Goal: Task Accomplishment & Management: Use online tool/utility

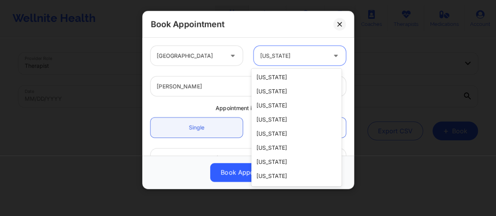
click at [298, 57] on div at bounding box center [293, 55] width 66 height 9
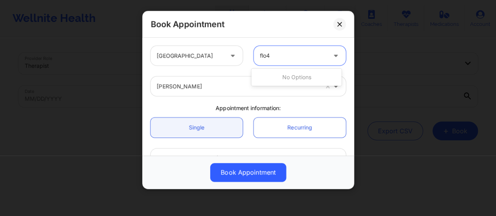
type input "flo"
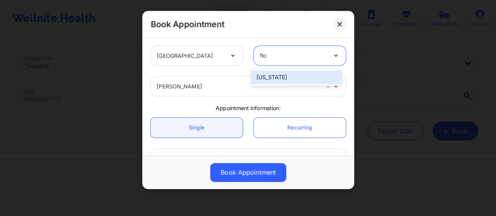
click at [300, 83] on div "[US_STATE]" at bounding box center [296, 77] width 90 height 14
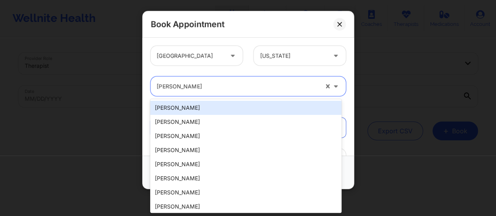
click at [236, 86] on div at bounding box center [237, 86] width 161 height 9
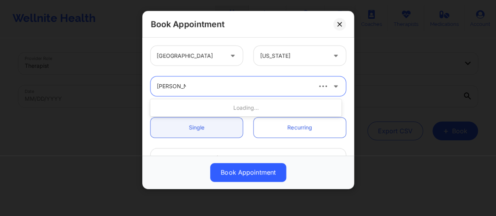
type input "[PERSON_NAME]"
click at [217, 106] on div "Loading..." at bounding box center [245, 108] width 191 height 14
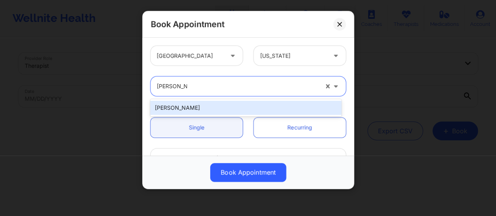
click at [200, 107] on div "[PERSON_NAME]" at bounding box center [245, 108] width 191 height 14
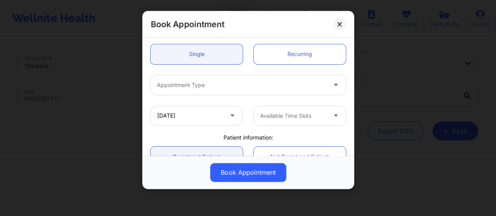
scroll to position [82, 0]
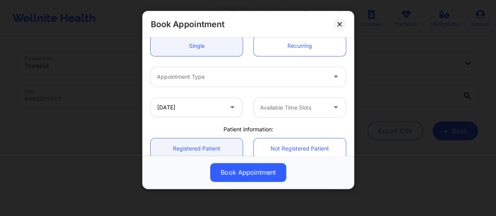
click at [236, 65] on div "Appointment Type" at bounding box center [248, 77] width 206 height 31
click at [230, 77] on div at bounding box center [241, 76] width 169 height 9
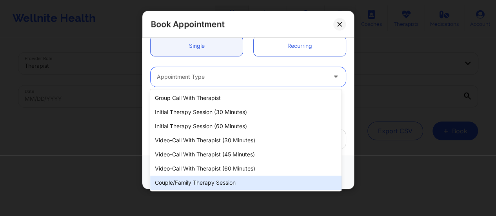
click at [220, 185] on div "Couple/Family Therapy Session" at bounding box center [245, 183] width 191 height 14
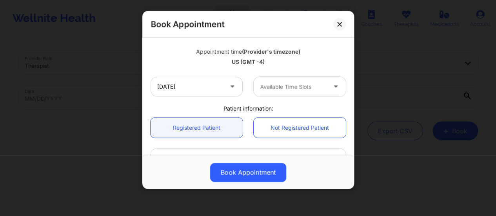
scroll to position [138, 0]
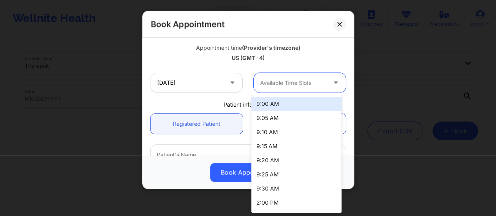
click at [281, 87] on div "Available Time Slots" at bounding box center [290, 83] width 73 height 20
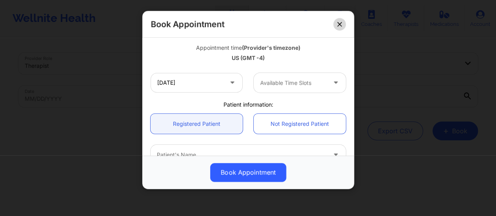
click at [336, 23] on button at bounding box center [339, 24] width 13 height 13
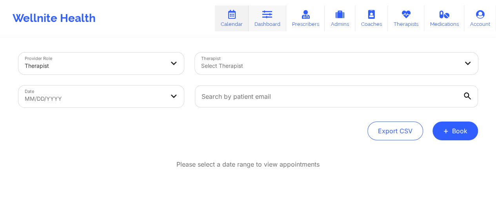
click at [260, 26] on link "Dashboard" at bounding box center [267, 18] width 38 height 26
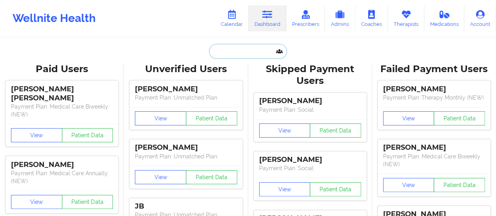
drag, startPoint x: 260, startPoint y: 26, endPoint x: 250, endPoint y: 53, distance: 28.9
click at [250, 53] on input "text" at bounding box center [248, 51] width 78 height 15
paste input "[EMAIL_ADDRESS][DOMAIN_NAME]"
type input "[EMAIL_ADDRESS][DOMAIN_NAME]"
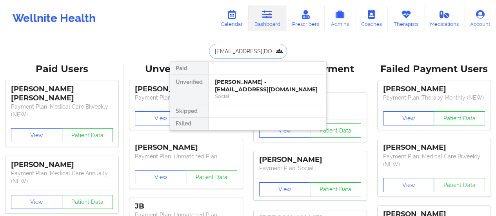
click at [241, 85] on div "[PERSON_NAME] - [EMAIL_ADDRESS][DOMAIN_NAME]" at bounding box center [267, 85] width 105 height 14
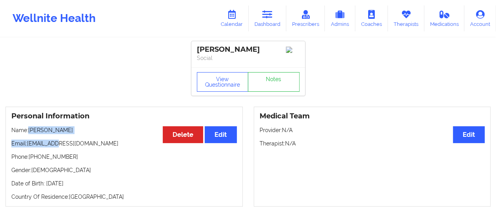
drag, startPoint x: 29, startPoint y: 132, endPoint x: 82, endPoint y: 137, distance: 53.1
click at [82, 137] on div "Personal Information Edit Delete Name: [PERSON_NAME] Email: [EMAIL_ADDRESS][DOM…" at bounding box center [123, 157] width 237 height 100
drag, startPoint x: 60, startPoint y: 132, endPoint x: 30, endPoint y: 131, distance: 30.6
click at [30, 131] on p "Name: [PERSON_NAME]" at bounding box center [123, 130] width 225 height 8
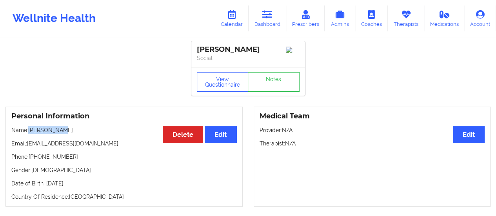
copy p "[PERSON_NAME]"
drag, startPoint x: 53, startPoint y: 145, endPoint x: 27, endPoint y: 147, distance: 25.9
click at [27, 147] on p "Email: [EMAIL_ADDRESS][DOMAIN_NAME]" at bounding box center [123, 144] width 225 height 8
copy p "[EMAIL_ADDRESS][DOMAIN_NAME]"
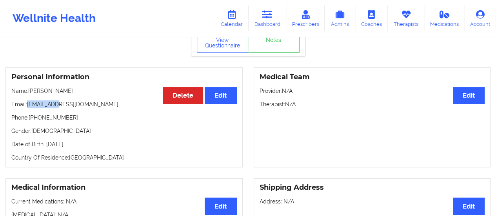
scroll to position [34, 0]
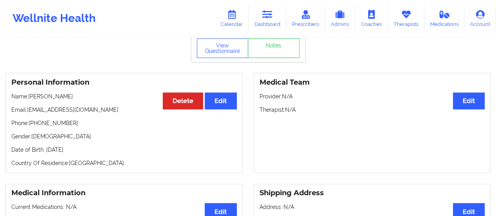
click at [54, 99] on p "Name: [PERSON_NAME]" at bounding box center [123, 96] width 225 height 8
click at [29, 100] on p "Name: [PERSON_NAME]" at bounding box center [123, 96] width 225 height 8
drag, startPoint x: 29, startPoint y: 101, endPoint x: 78, endPoint y: 100, distance: 48.6
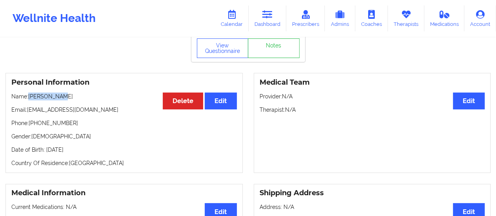
click at [78, 100] on p "Name: [PERSON_NAME]" at bounding box center [123, 96] width 225 height 8
copy p "[PERSON_NAME]"
click at [274, 11] on link "Dashboard" at bounding box center [267, 18] width 38 height 26
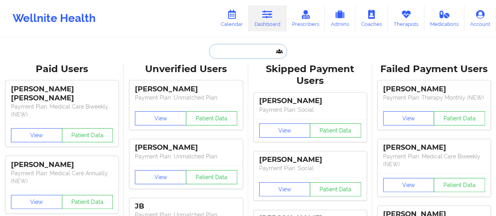
click at [235, 57] on input "text" at bounding box center [248, 51] width 78 height 15
type input "v"
paste input "[EMAIL_ADDRESS][DOMAIN_NAME]"
type input "[EMAIL_ADDRESS][DOMAIN_NAME]"
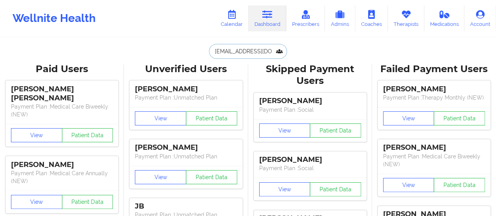
scroll to position [0, 22]
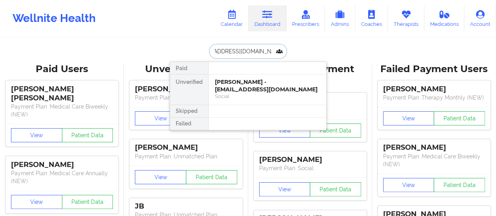
click at [237, 89] on div "[PERSON_NAME] - [EMAIL_ADDRESS][DOMAIN_NAME]" at bounding box center [267, 85] width 105 height 14
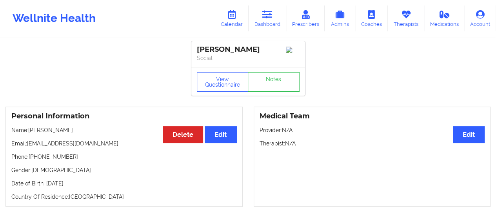
drag, startPoint x: 29, startPoint y: 132, endPoint x: 82, endPoint y: 131, distance: 52.9
click at [82, 131] on p "Name: [PERSON_NAME]" at bounding box center [123, 130] width 225 height 8
copy p "[PERSON_NAME]"
drag, startPoint x: 119, startPoint y: 145, endPoint x: 28, endPoint y: 139, distance: 91.5
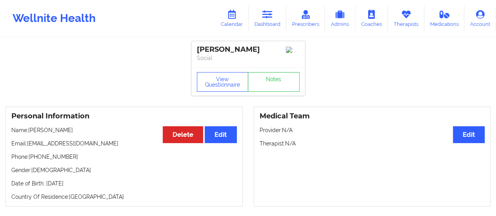
click at [28, 139] on div "Personal Information Edit Delete Name: [PERSON_NAME] Email: [EMAIL_ADDRESS][DOM…" at bounding box center [123, 157] width 237 height 100
copy p "[EMAIL_ADDRESS][DOMAIN_NAME]"
click at [279, 13] on link "Dashboard" at bounding box center [267, 18] width 38 height 26
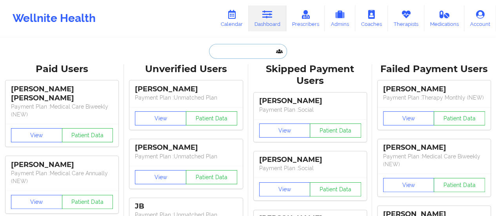
click at [247, 50] on input "text" at bounding box center [248, 51] width 78 height 15
paste input "[EMAIL_ADDRESS][DOMAIN_NAME]"
type input "[EMAIL_ADDRESS][DOMAIN_NAME]"
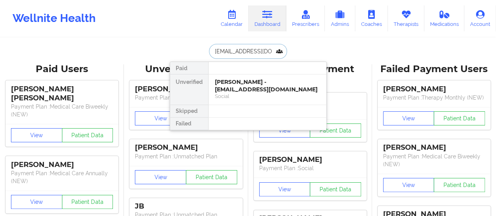
click at [247, 87] on div "[PERSON_NAME] - [EMAIL_ADDRESS][DOMAIN_NAME]" at bounding box center [267, 85] width 105 height 14
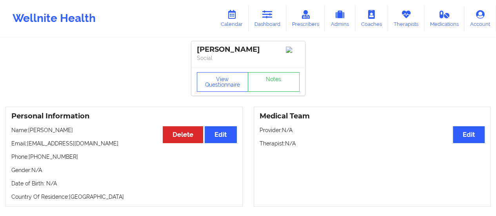
drag, startPoint x: 29, startPoint y: 134, endPoint x: 73, endPoint y: 130, distance: 44.5
click at [73, 130] on p "Name: [PERSON_NAME]" at bounding box center [123, 130] width 225 height 8
copy p "[PERSON_NAME]"
drag, startPoint x: 67, startPoint y: 159, endPoint x: 31, endPoint y: 160, distance: 36.8
click at [31, 160] on p "Phone: [PHONE_NUMBER]" at bounding box center [123, 157] width 225 height 8
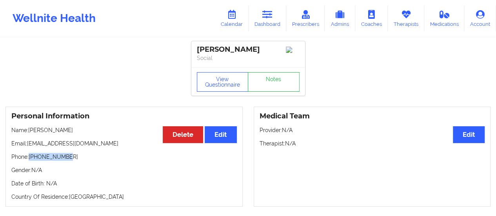
copy p "[PHONE_NUMBER]"
click at [414, 20] on link "Therapists" at bounding box center [406, 18] width 36 height 26
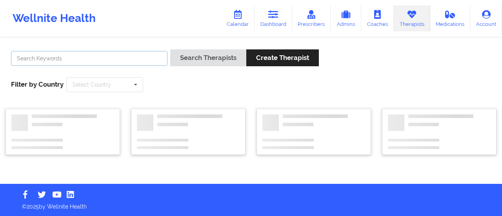
click at [148, 56] on input "text" at bounding box center [89, 58] width 156 height 15
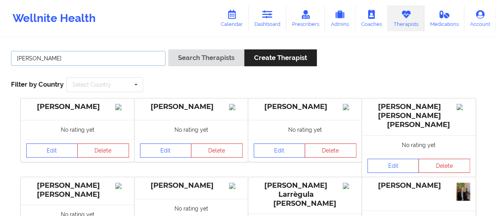
click at [168, 49] on button "Search Therapists" at bounding box center [206, 57] width 76 height 17
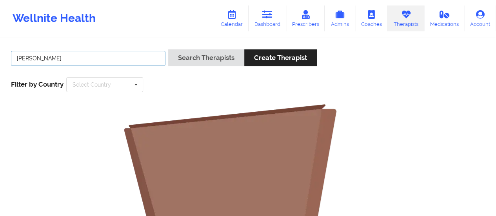
type input "[PERSON_NAME]"
click at [168, 49] on button "Search Therapists" at bounding box center [206, 57] width 76 height 17
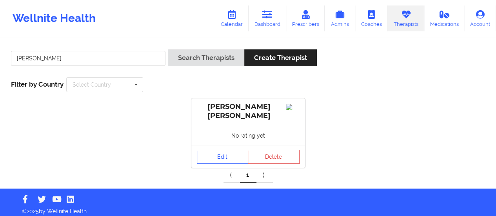
click at [211, 159] on link "Edit" at bounding box center [223, 157] width 52 height 14
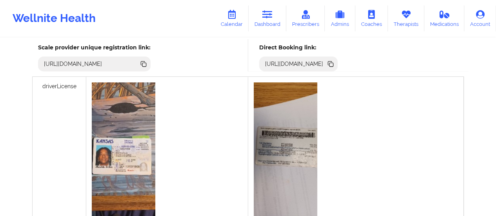
scroll to position [217, 0]
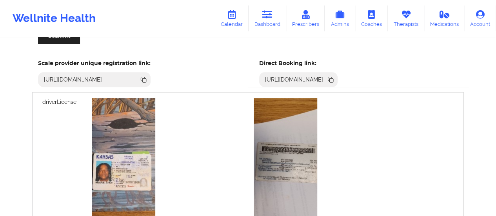
click at [335, 77] on icon at bounding box center [330, 79] width 9 height 9
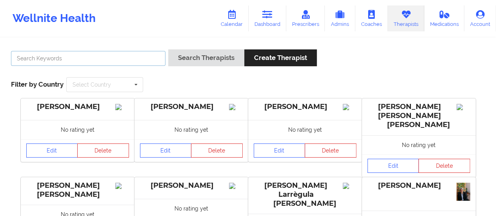
click at [109, 58] on input "text" at bounding box center [88, 58] width 154 height 15
type input "a"
type input "[PERSON_NAME]"
click at [168, 49] on button "Search Therapists" at bounding box center [206, 57] width 76 height 17
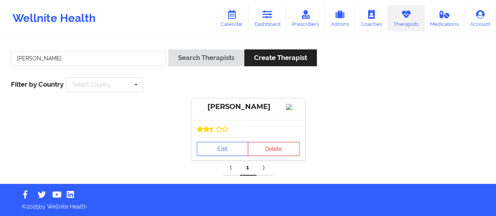
click at [215, 160] on div "Edit Delete" at bounding box center [248, 149] width 114 height 23
click at [212, 156] on link "Edit" at bounding box center [223, 149] width 52 height 14
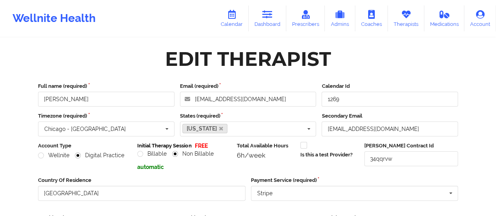
scroll to position [141, 0]
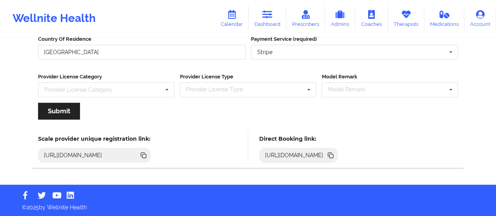
click at [332, 153] on icon at bounding box center [330, 154] width 4 height 4
click at [267, 14] on icon at bounding box center [267, 14] width 10 height 9
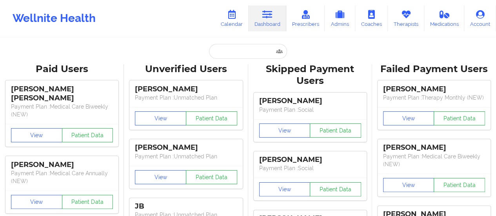
drag, startPoint x: 225, startPoint y: 41, endPoint x: 225, endPoint y: 53, distance: 12.1
click at [225, 53] on input "text" at bounding box center [248, 51] width 78 height 15
paste input "[EMAIL_ADDRESS][DOMAIN_NAME]"
type input "[EMAIL_ADDRESS][DOMAIN_NAME]"
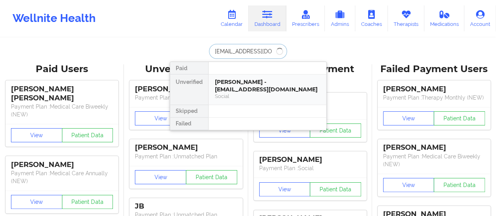
click at [243, 91] on div "[PERSON_NAME] - [EMAIL_ADDRESS][DOMAIN_NAME]" at bounding box center [267, 85] width 105 height 14
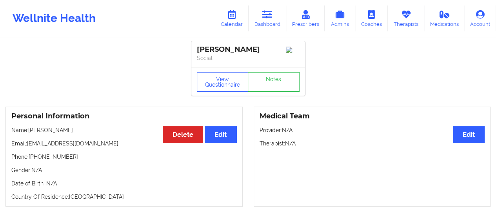
drag, startPoint x: 29, startPoint y: 132, endPoint x: 82, endPoint y: 129, distance: 52.6
click at [82, 129] on p "Name: [PERSON_NAME]" at bounding box center [123, 130] width 225 height 8
copy p "[PERSON_NAME]"
click at [263, 22] on link "Dashboard" at bounding box center [267, 18] width 38 height 26
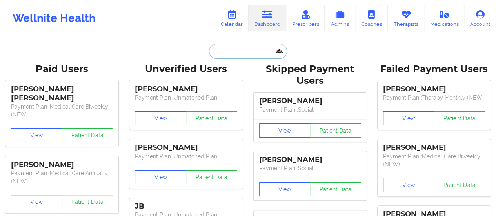
click at [254, 53] on input "text" at bounding box center [248, 51] width 78 height 15
paste input "[PHONE_NUMBER]"
type input "[PHONE_NUMBER]"
paste input "[EMAIL_ADDRESS][DOMAIN_NAME]"
type input "[EMAIL_ADDRESS][DOMAIN_NAME]"
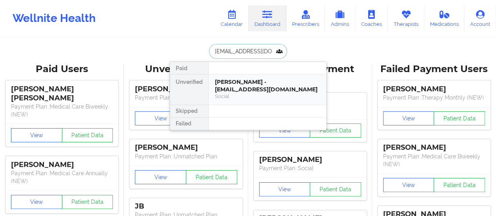
click at [229, 93] on div "Social" at bounding box center [267, 96] width 105 height 7
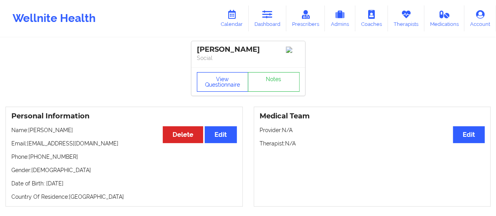
click at [216, 80] on button "View Questionnaire" at bounding box center [223, 82] width 52 height 20
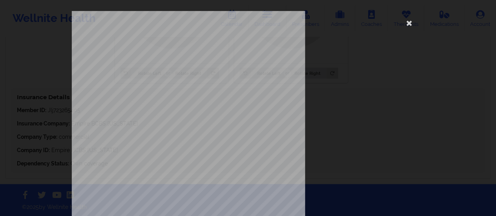
scroll to position [158, 0]
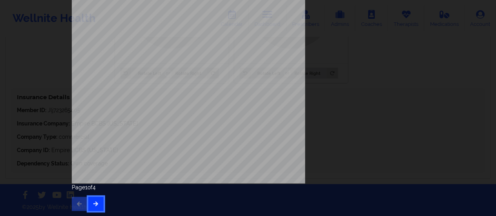
click at [99, 199] on button "button" at bounding box center [95, 204] width 15 height 14
click at [95, 200] on button "button" at bounding box center [95, 204] width 15 height 14
